Goal: Task Accomplishment & Management: Use online tool/utility

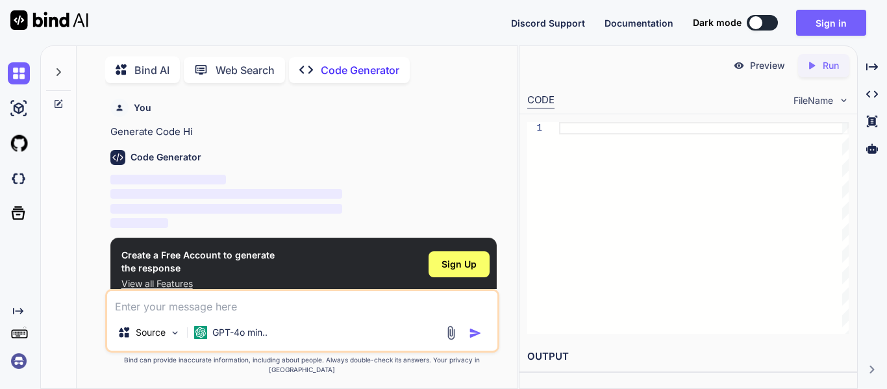
scroll to position [5, 0]
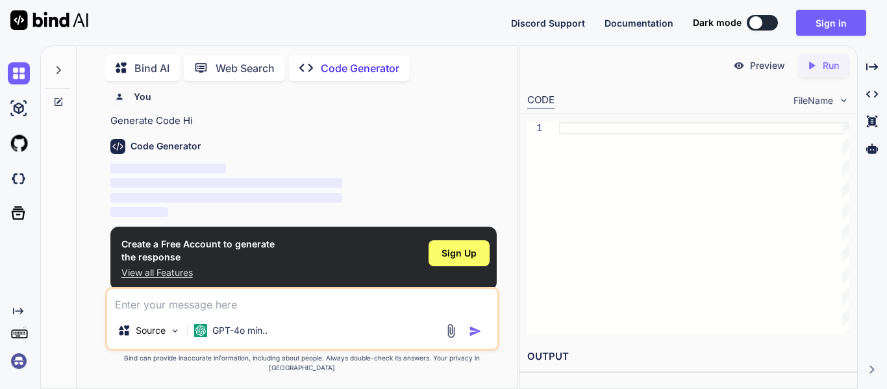
type textarea "x"
click at [459, 245] on div "Sign Up" at bounding box center [459, 253] width 61 height 26
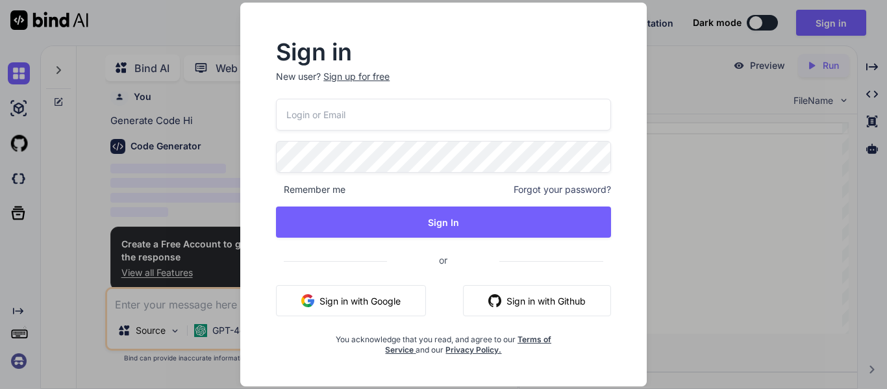
click at [373, 303] on button "Sign in with Google" at bounding box center [351, 300] width 150 height 31
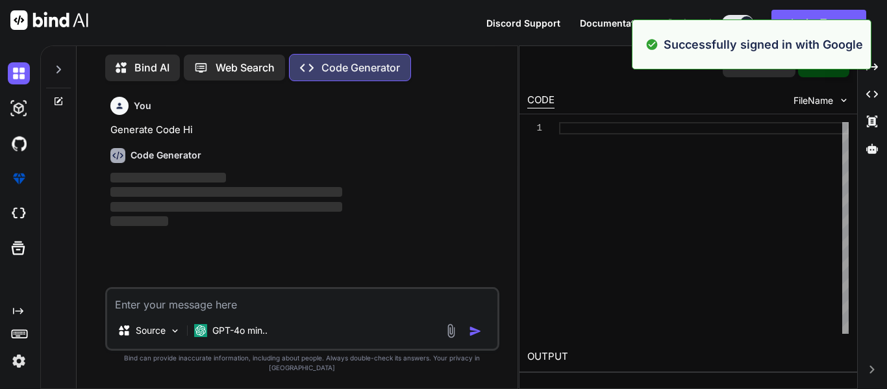
scroll to position [6, 0]
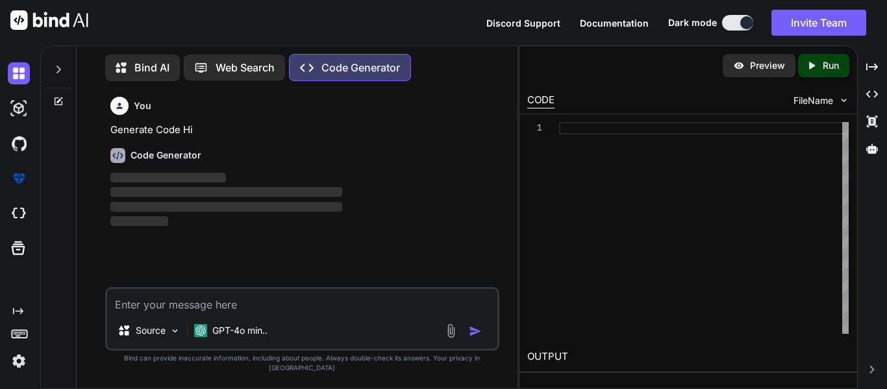
click at [187, 307] on textarea at bounding box center [302, 300] width 390 height 23
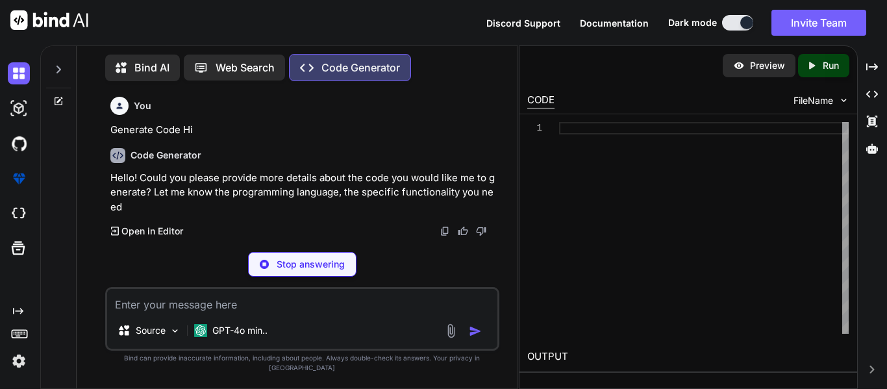
paste textarea "SET QUOTED_IDENTIFIER ON SET ANSI_NULLS ON GO CREATE OR ALTER PROCEDURE [dbo].[…"
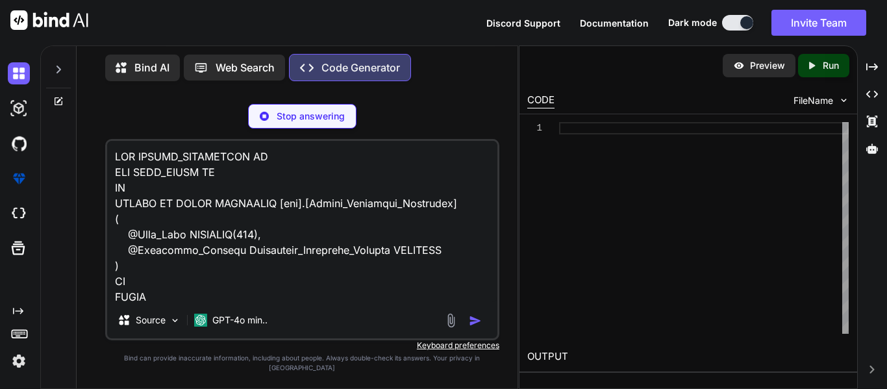
scroll to position [3758, 0]
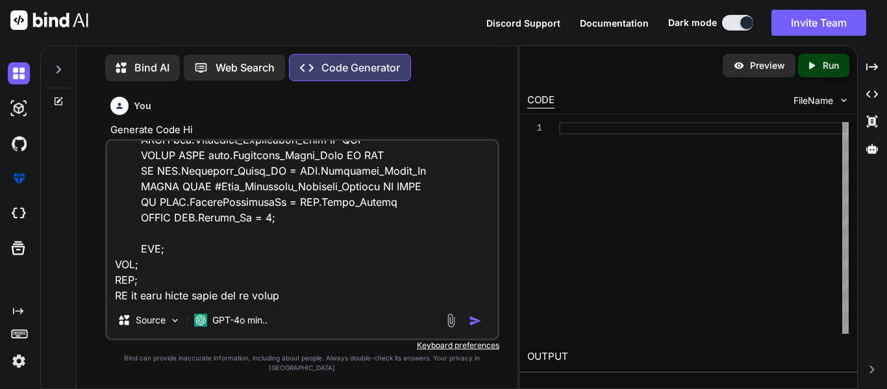
paste textarea "Candidate entry update is not working in response manager instead a new entry i…"
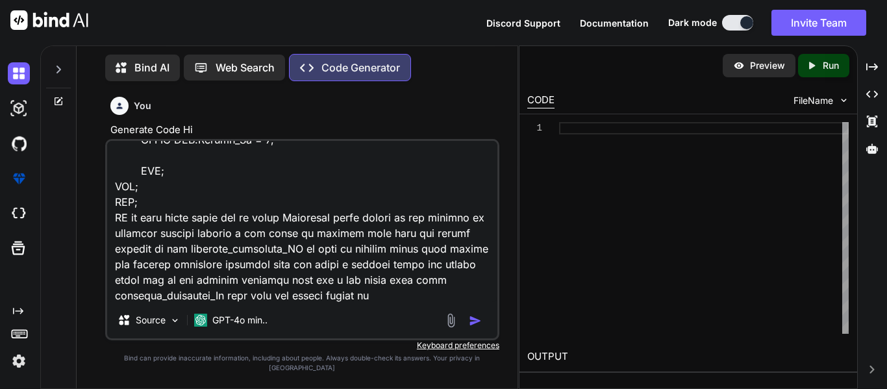
scroll to position [3837, 0]
drag, startPoint x: 226, startPoint y: 305, endPoint x: 112, endPoint y: 308, distance: 113.7
click at [112, 302] on textarea at bounding box center [302, 221] width 390 height 161
click at [408, 301] on textarea at bounding box center [302, 221] width 390 height 161
paste textarea "assessor_candidate_Id"
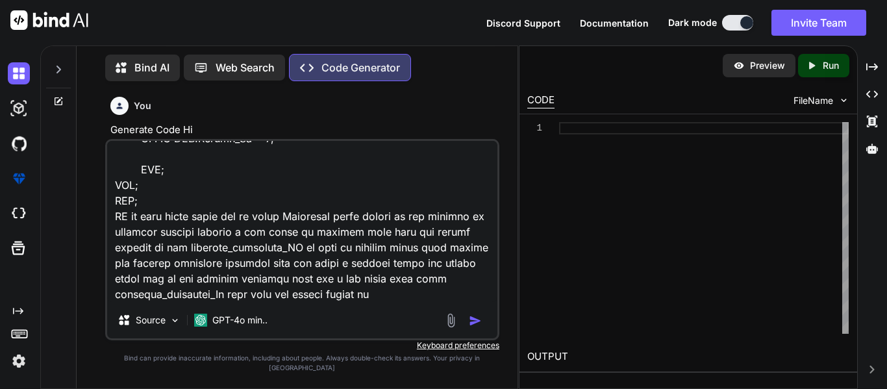
type textarea "SET QUOTED_IDENTIFIER ON SET ANSI_NULLS ON GO CREATE OR ALTER PROCEDURE [dbo].[…"
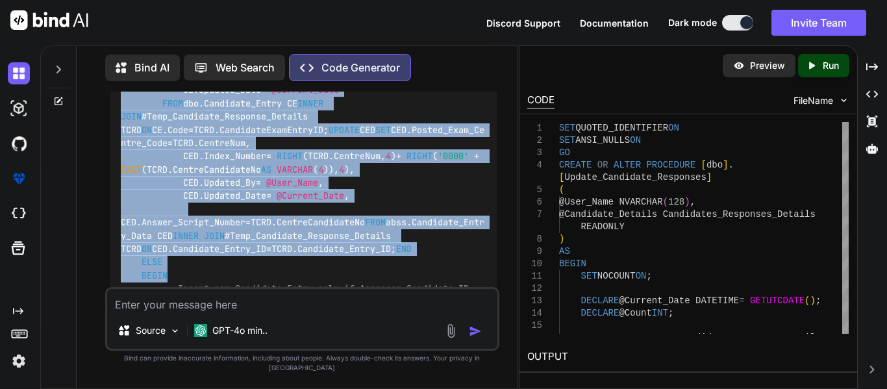
scroll to position [2241, 0]
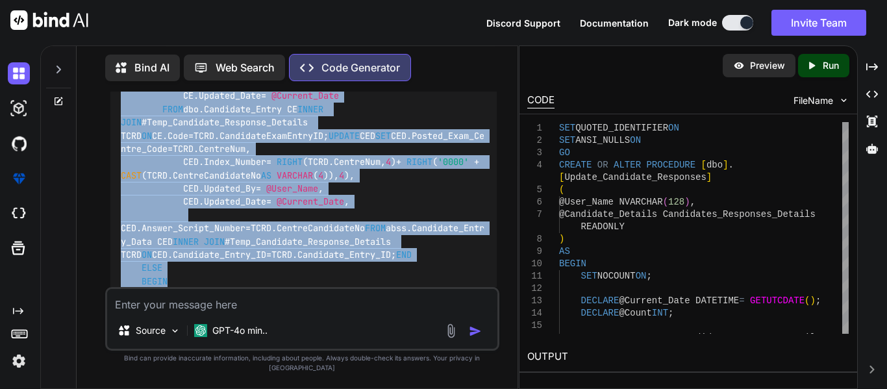
drag, startPoint x: 183, startPoint y: 217, endPoint x: 116, endPoint y: 181, distance: 76.7
copy code "-- Check for existing Assessor_Candidate_ID IF EXISTS ( SELECT 1 FROM #Temp_Can…"
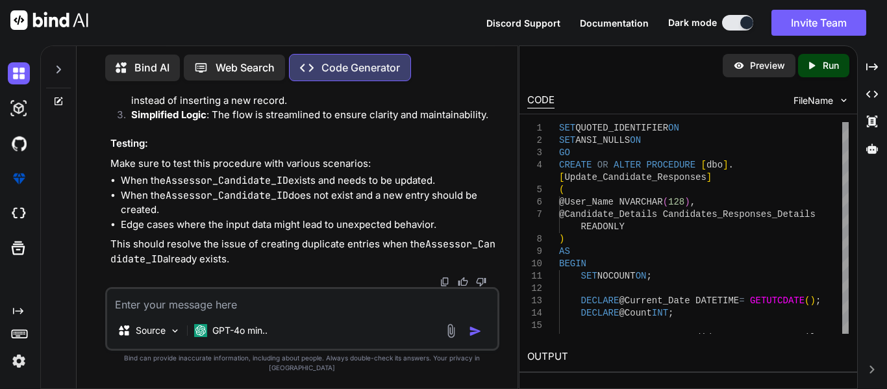
scroll to position [4617, 0]
click at [157, 312] on textarea at bounding box center [302, 300] width 390 height 23
type textarea "now update and insert is not working"
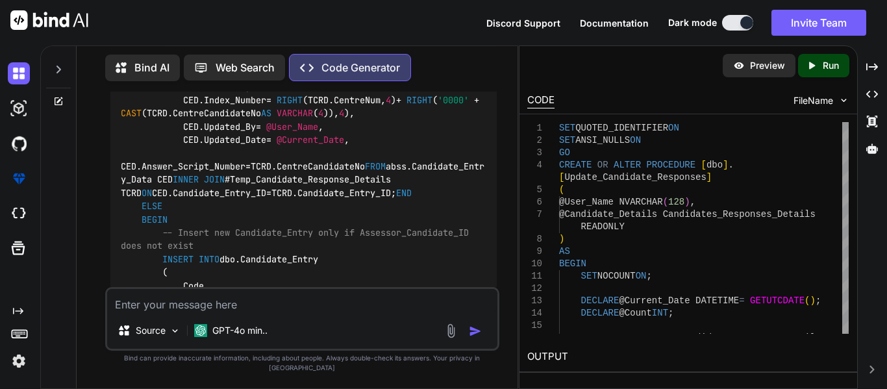
scroll to position [4998, 0]
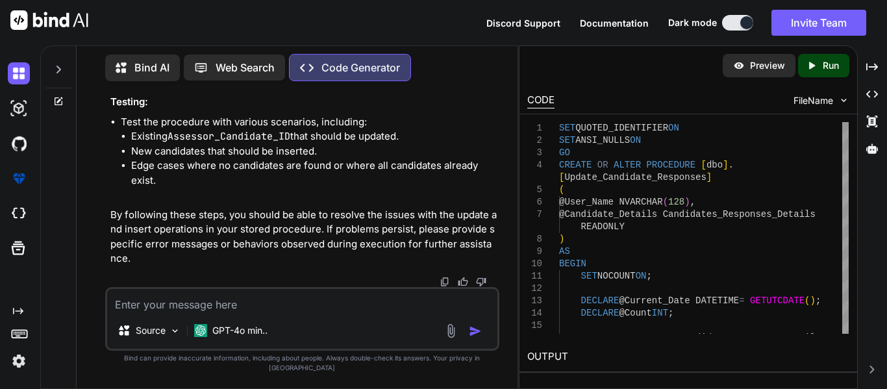
scroll to position [8015, 0]
